Goal: Contribute content: Add original content to the website for others to see

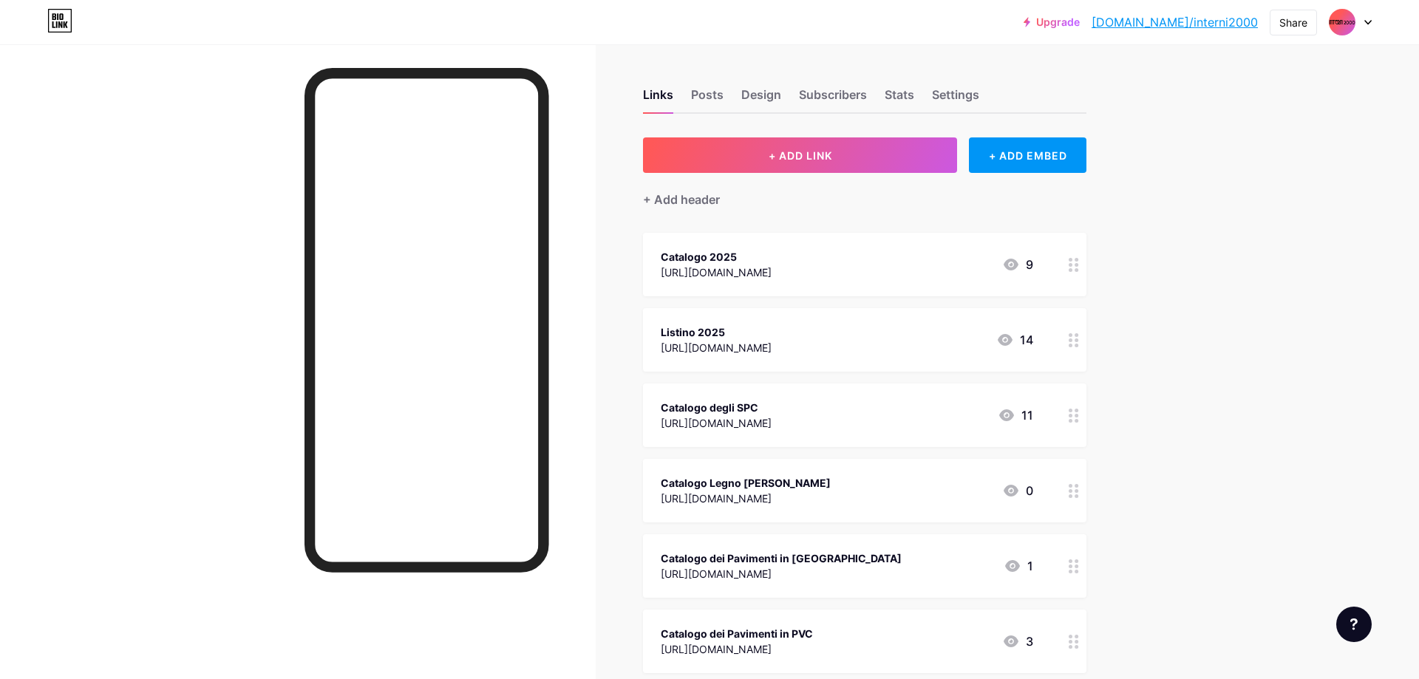
click at [1067, 264] on div at bounding box center [1073, 265] width 25 height 64
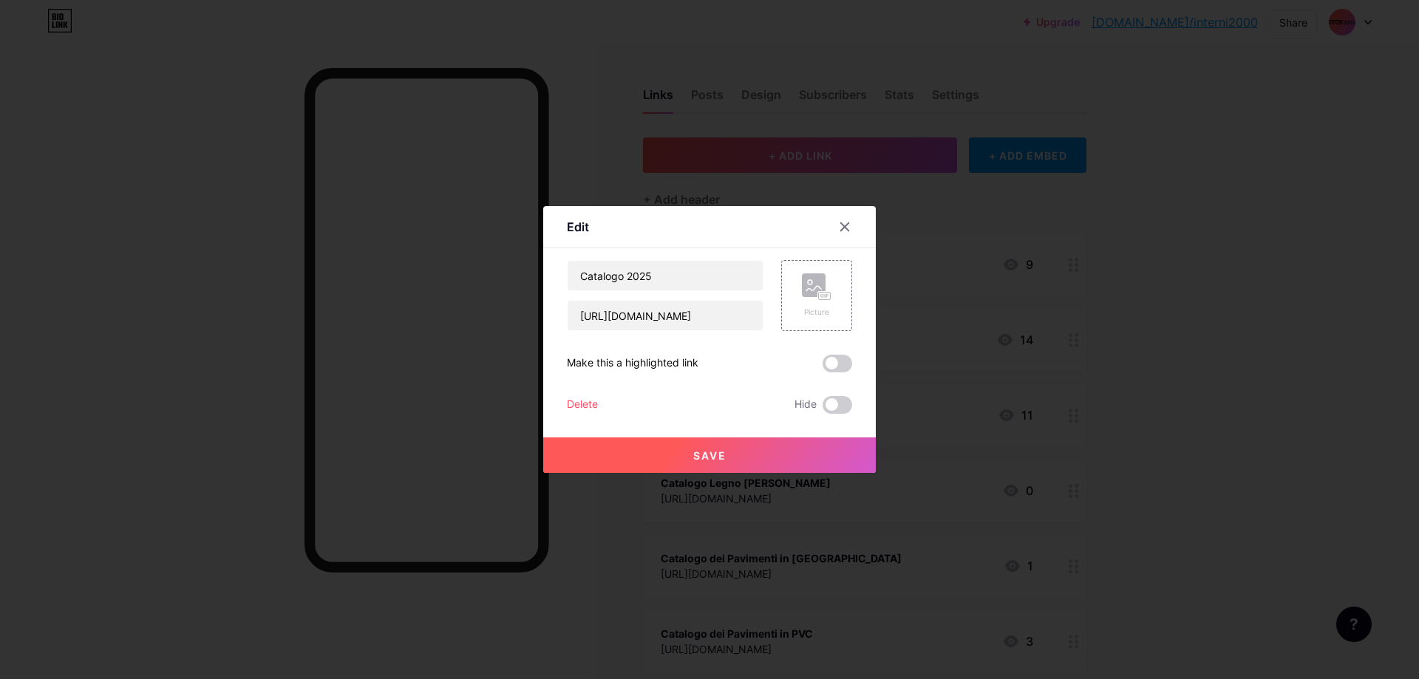
click at [568, 405] on div "Delete" at bounding box center [582, 405] width 31 height 18
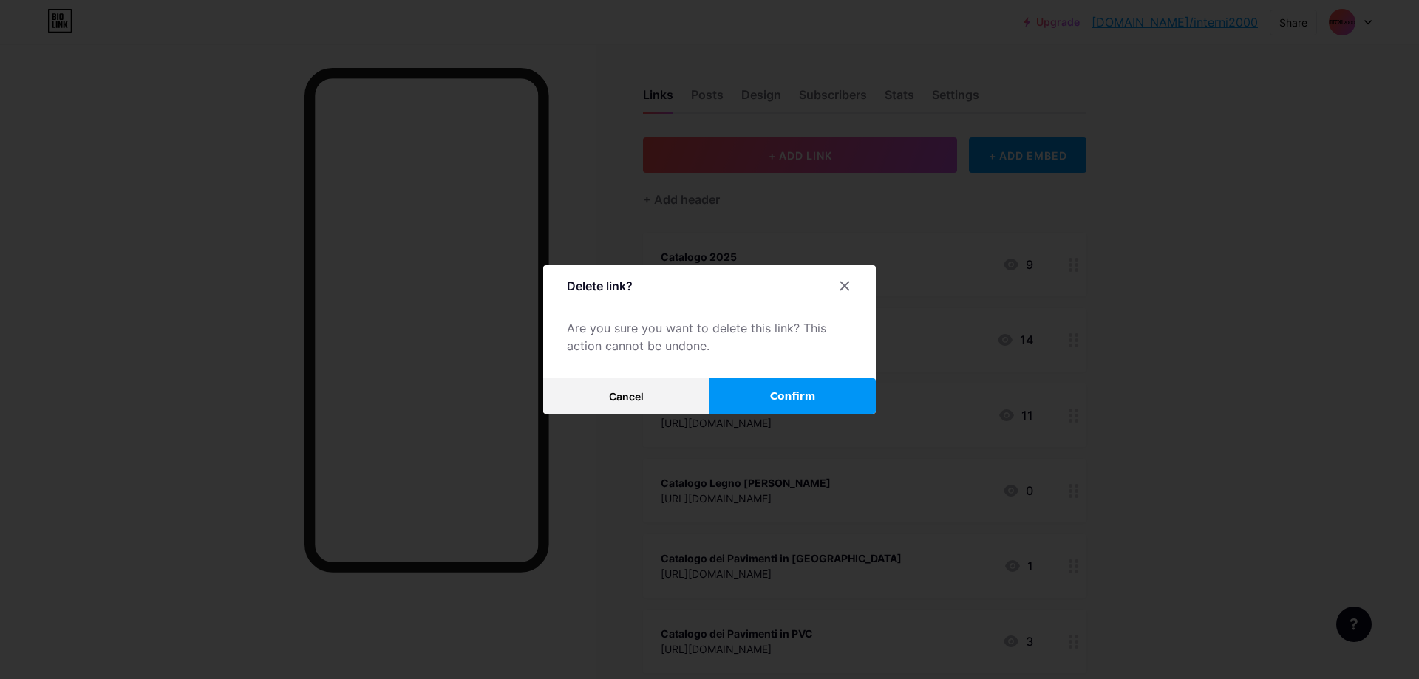
click at [754, 396] on button "Confirm" at bounding box center [792, 395] width 166 height 35
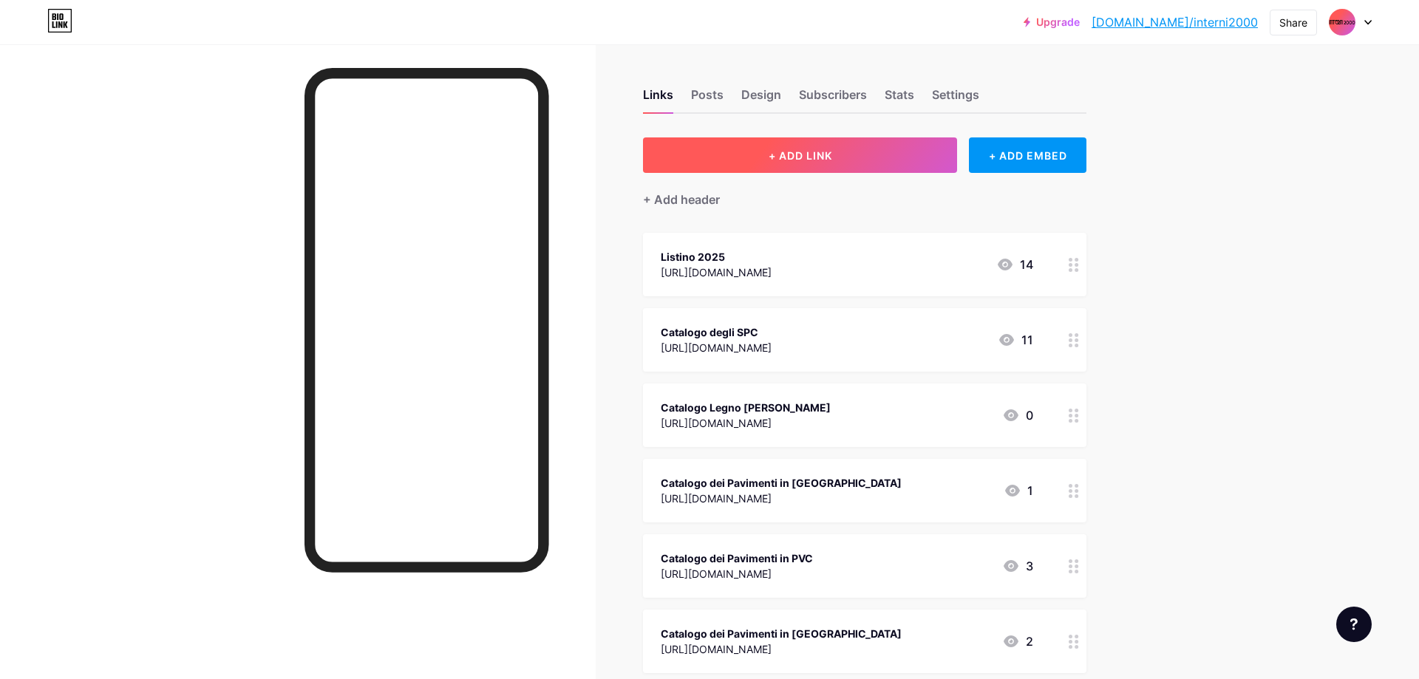
click at [816, 157] on span "+ ADD LINK" at bounding box center [801, 155] width 64 height 13
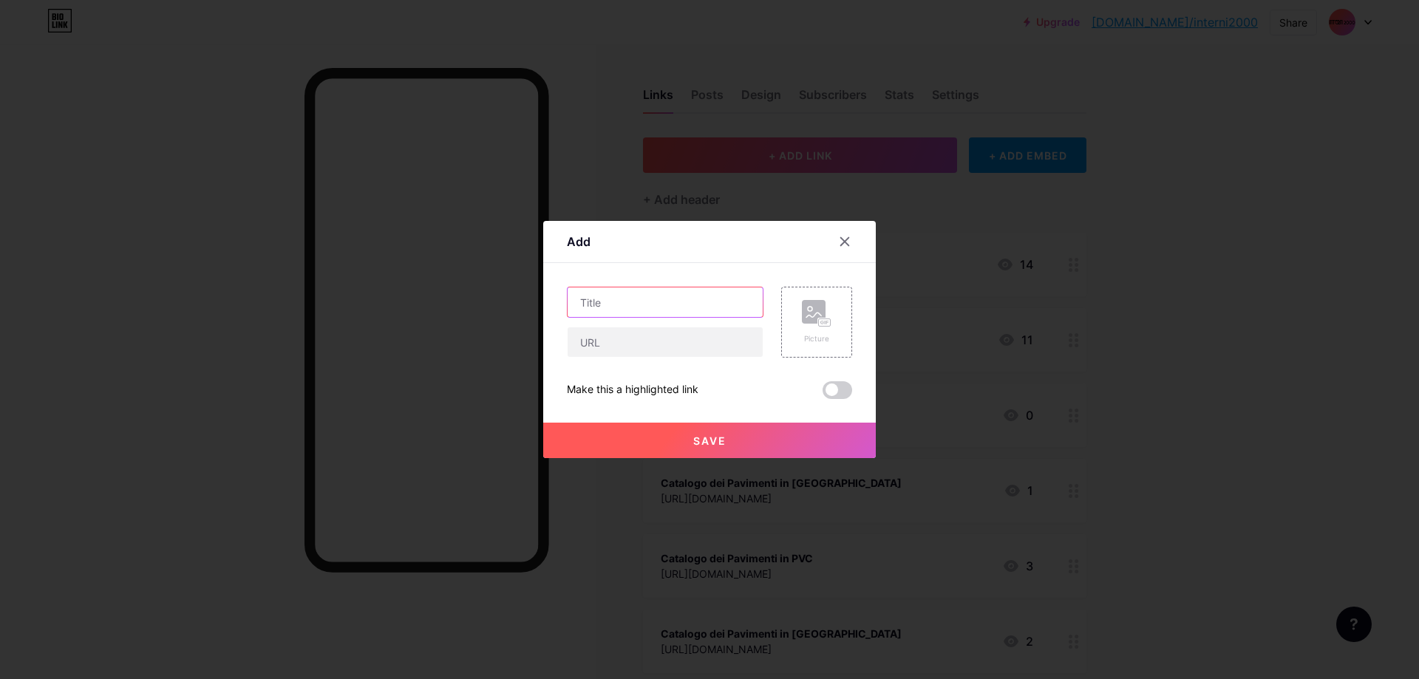
click at [686, 298] on input "text" at bounding box center [665, 302] width 195 height 30
type input "Catalogo 2025"
click at [608, 338] on input "text" at bounding box center [665, 342] width 195 height 30
paste input "[URL][DOMAIN_NAME]"
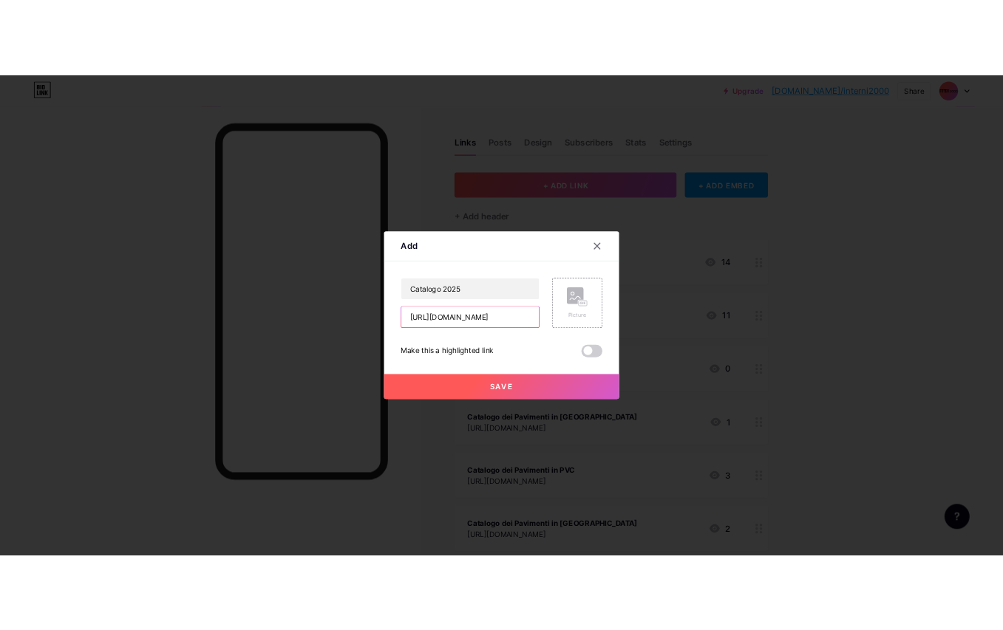
scroll to position [0, 64]
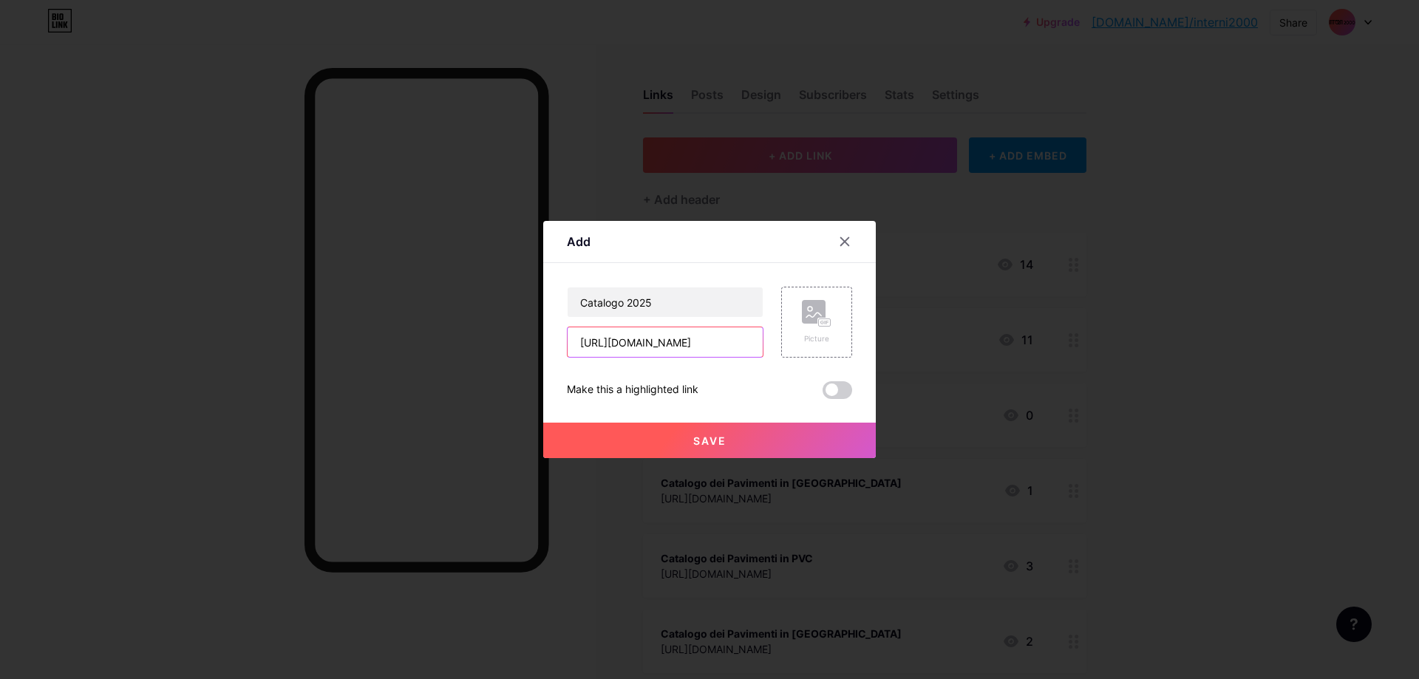
type input "[URL][DOMAIN_NAME]"
click at [663, 454] on button "Save" at bounding box center [709, 440] width 333 height 35
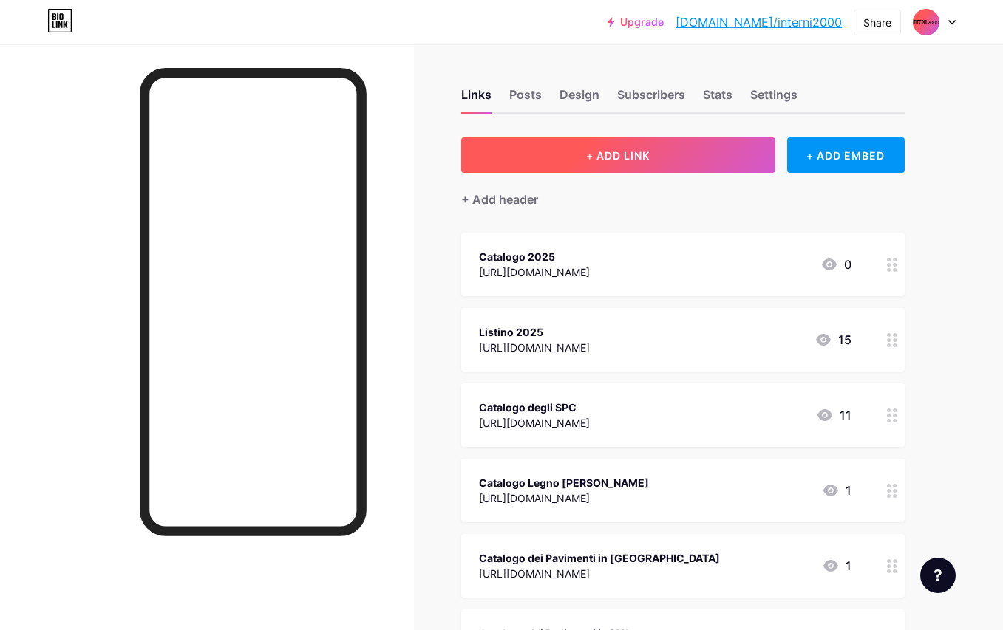
click at [562, 149] on button "+ ADD LINK" at bounding box center [618, 154] width 314 height 35
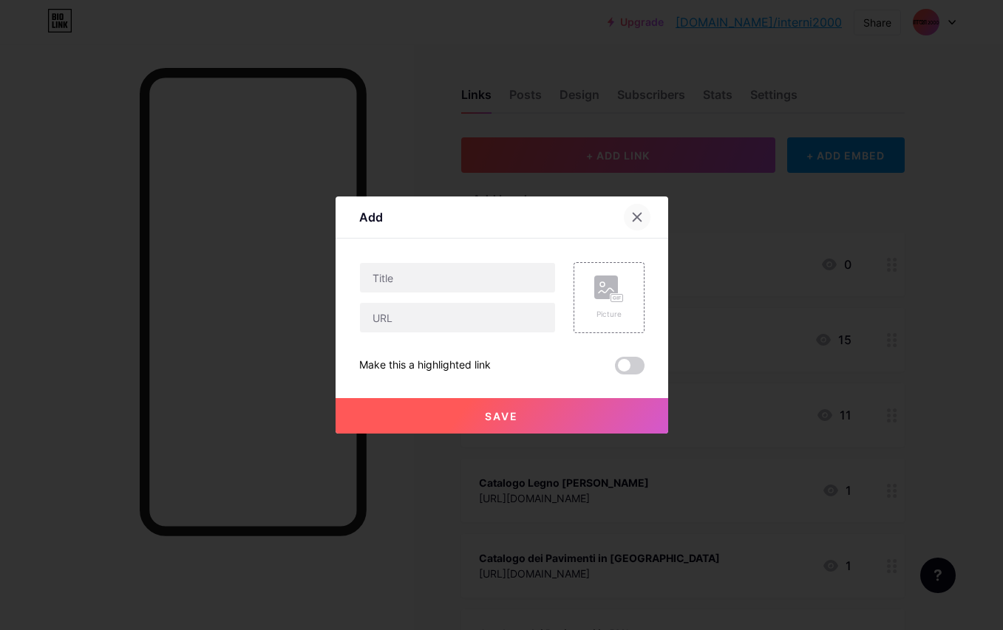
click at [637, 219] on icon at bounding box center [637, 217] width 12 height 12
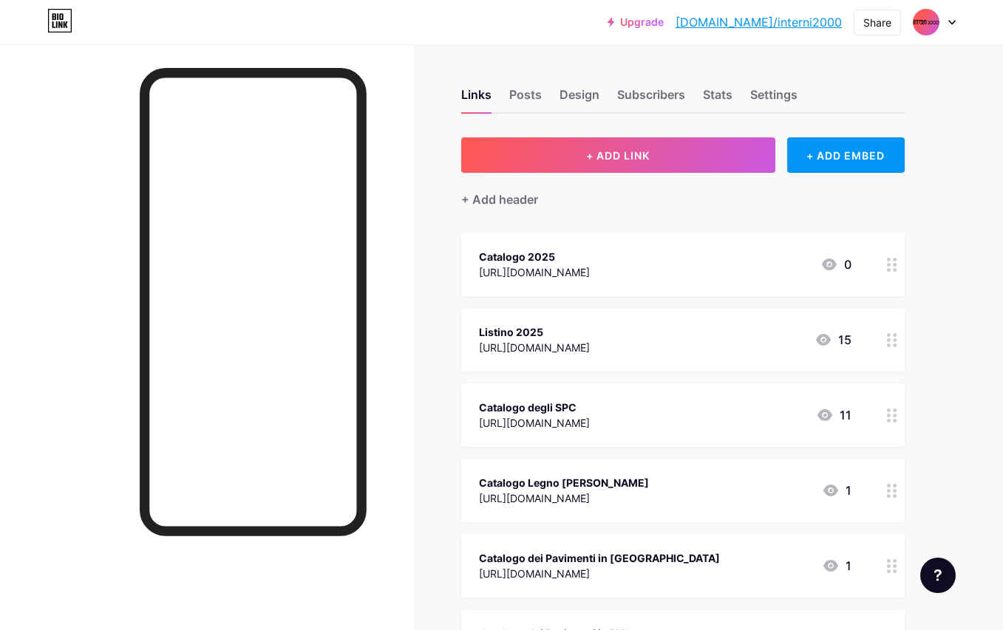
click at [893, 341] on circle at bounding box center [895, 340] width 4 height 4
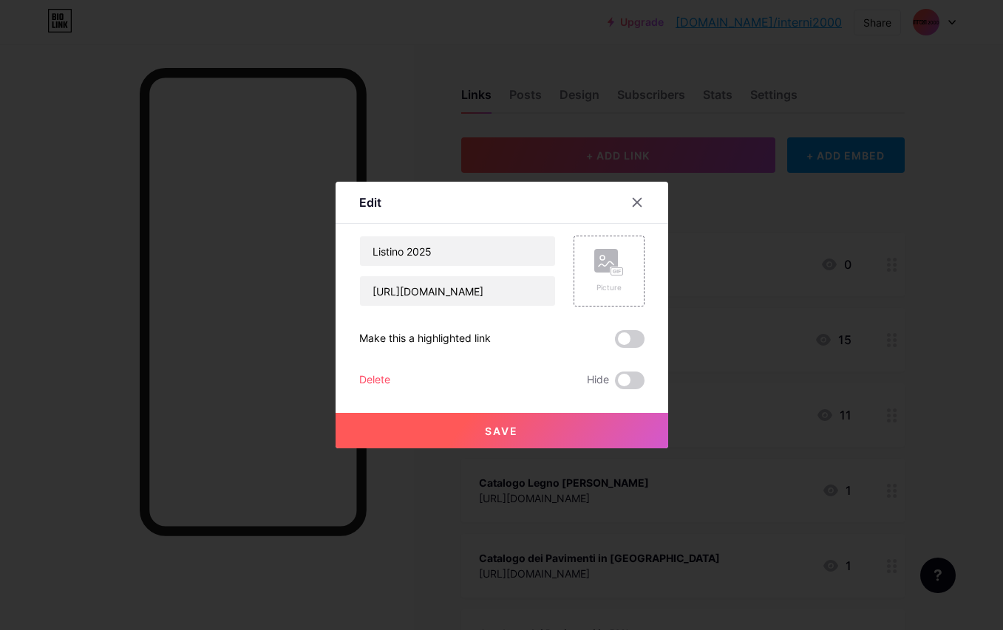
click at [375, 378] on div "Delete" at bounding box center [374, 381] width 31 height 18
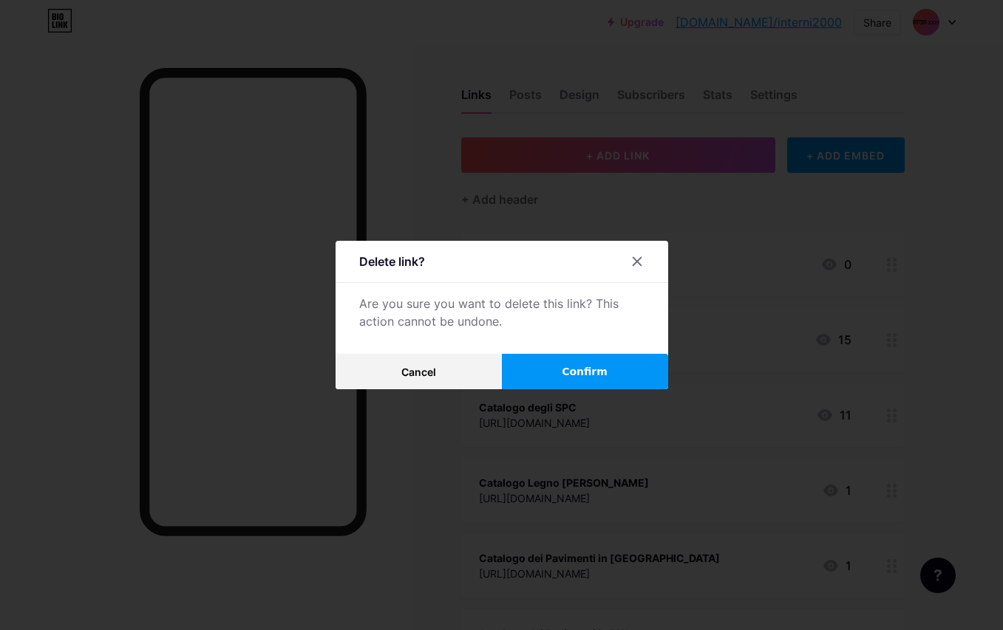
click at [593, 369] on span "Confirm" at bounding box center [585, 372] width 46 height 16
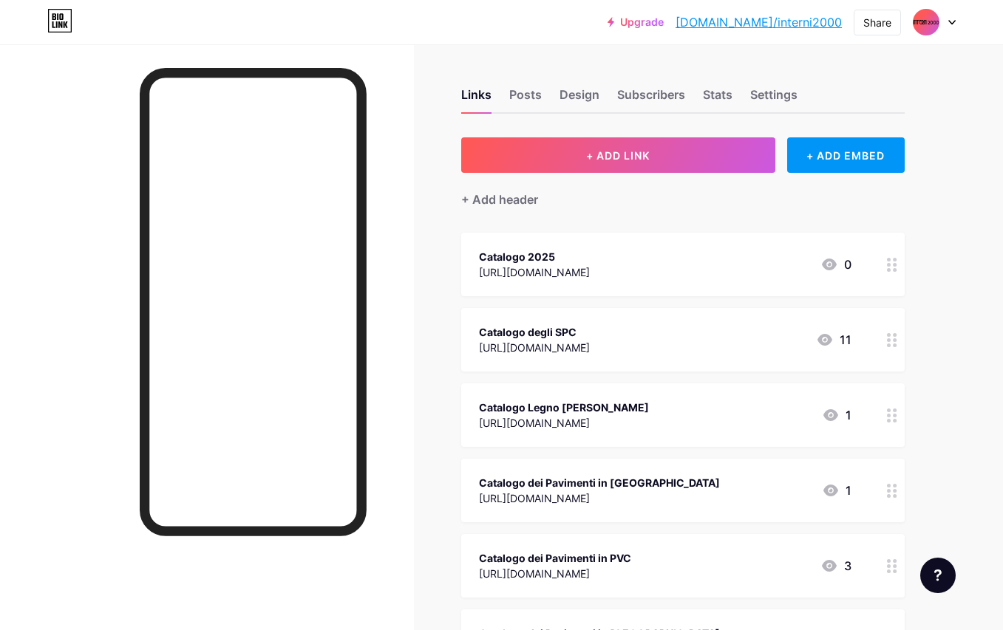
click at [633, 162] on button "+ ADD LINK" at bounding box center [618, 154] width 314 height 35
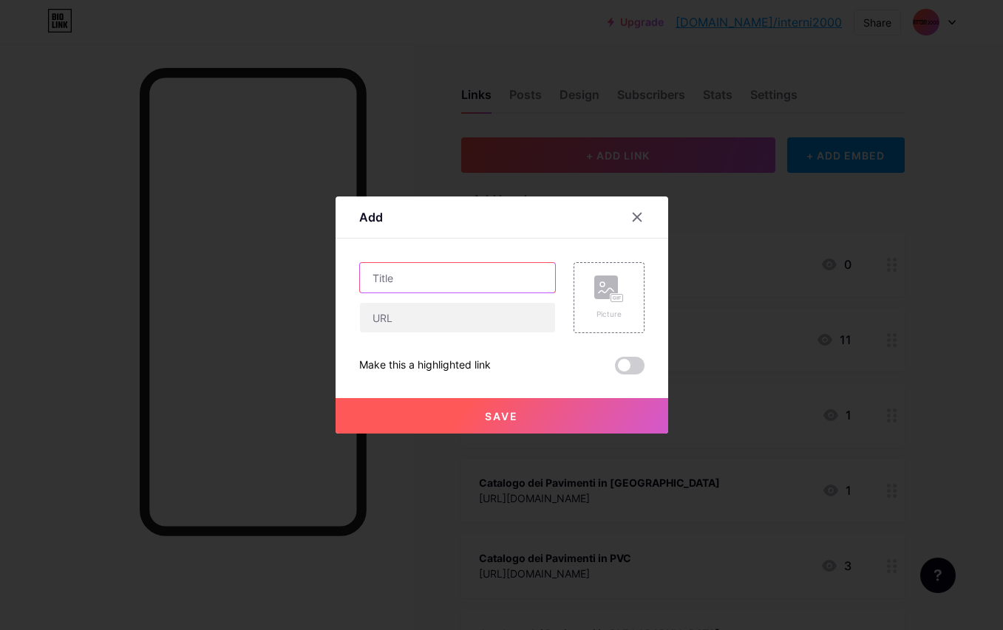
click at [405, 278] on input "text" at bounding box center [457, 278] width 195 height 30
type input "Listino 2025"
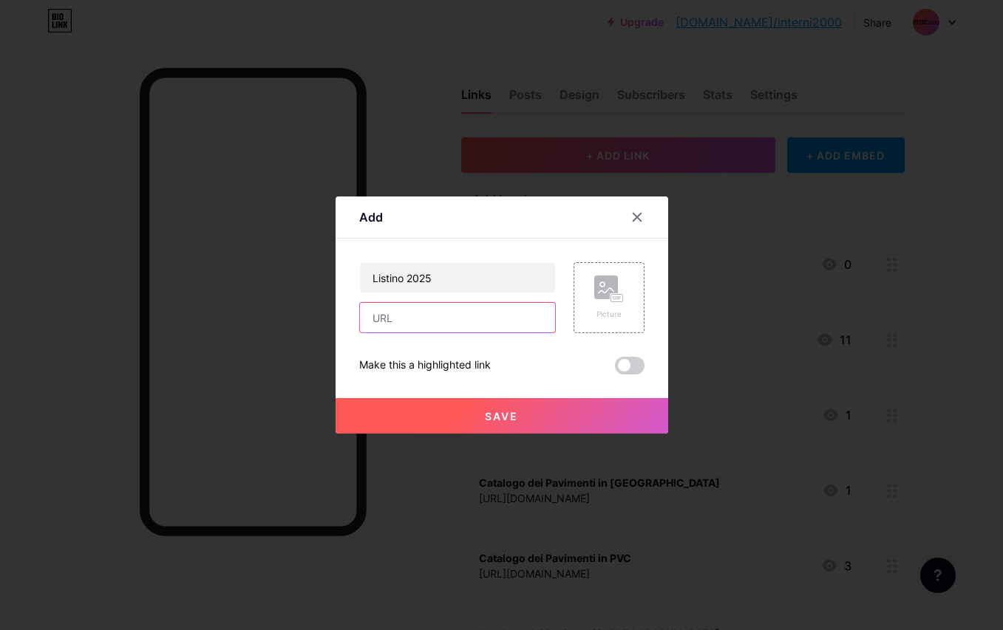
click at [389, 321] on input "text" at bounding box center [457, 318] width 195 height 30
paste input "[URL][DOMAIN_NAME]"
type input "[URL][DOMAIN_NAME]"
click at [449, 432] on button "Save" at bounding box center [501, 415] width 333 height 35
